Goal: Navigation & Orientation: Understand site structure

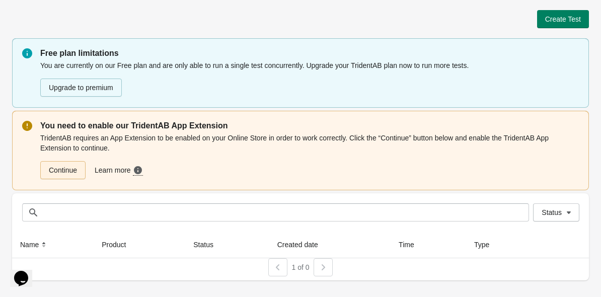
click at [69, 173] on link "Continue" at bounding box center [62, 170] width 45 height 18
click at [25, 271] on icon "Chat widget" at bounding box center [25, 271] width 14 height 15
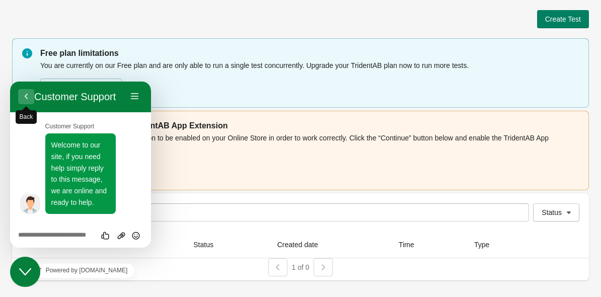
click at [25, 99] on button "Back" at bounding box center [26, 96] width 16 height 15
click at [22, 96] on button "Back" at bounding box center [26, 96] width 16 height 15
